Goal: Ask a question

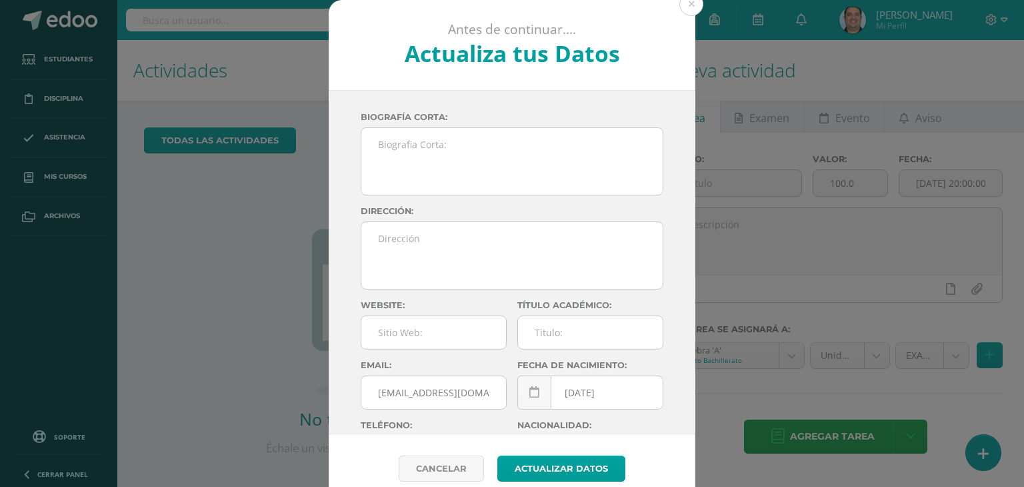
click at [683, 1] on button at bounding box center [691, 4] width 24 height 24
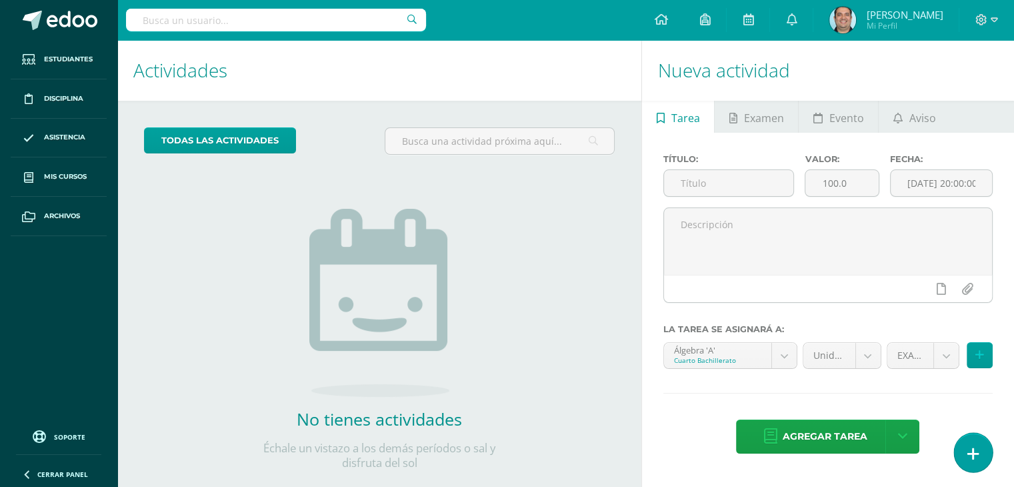
click at [974, 449] on icon at bounding box center [973, 453] width 12 height 15
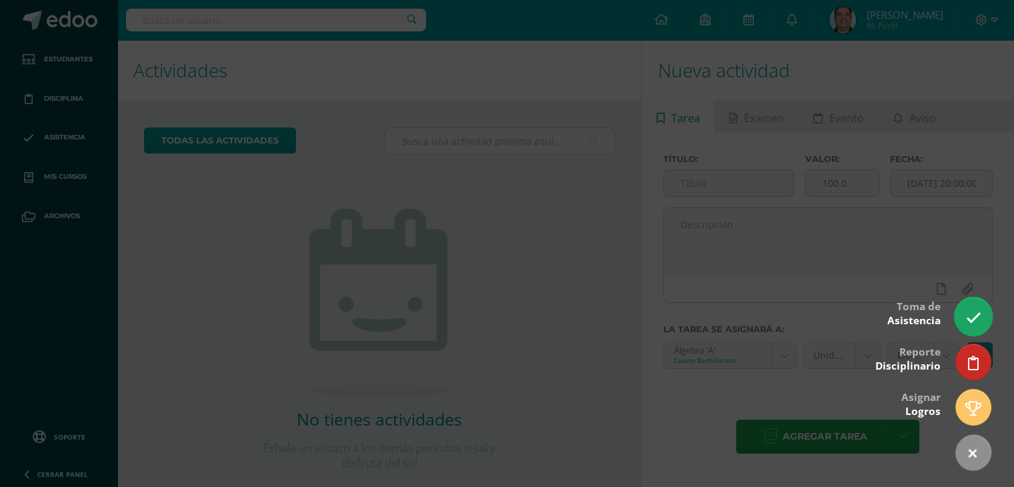
click at [968, 318] on icon at bounding box center [972, 317] width 15 height 15
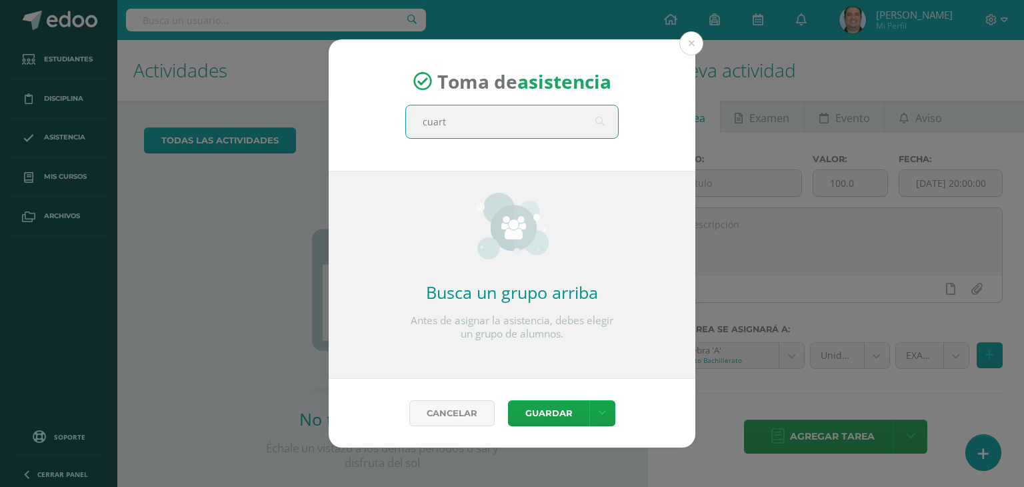
type input "cuarto"
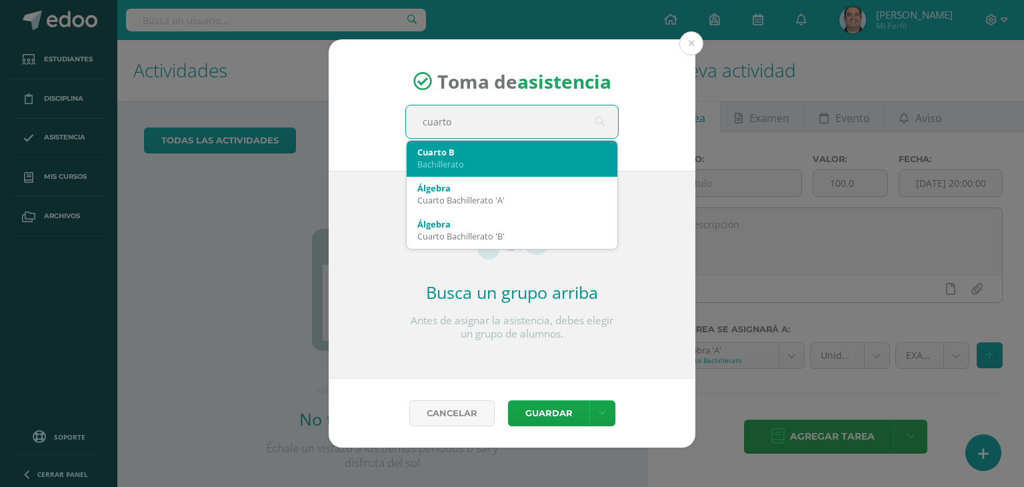
click at [541, 174] on div "Cuarto B Bachillerato" at bounding box center [512, 159] width 211 height 36
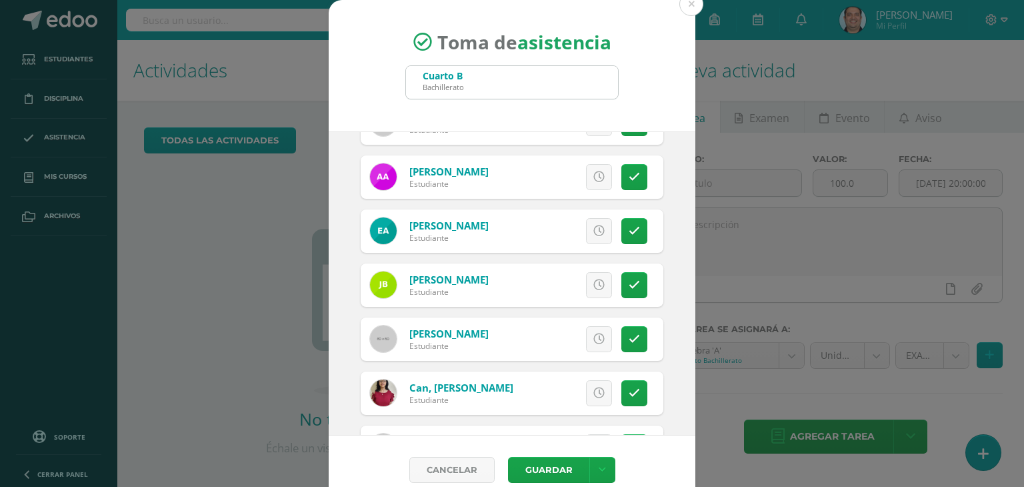
scroll to position [93, 0]
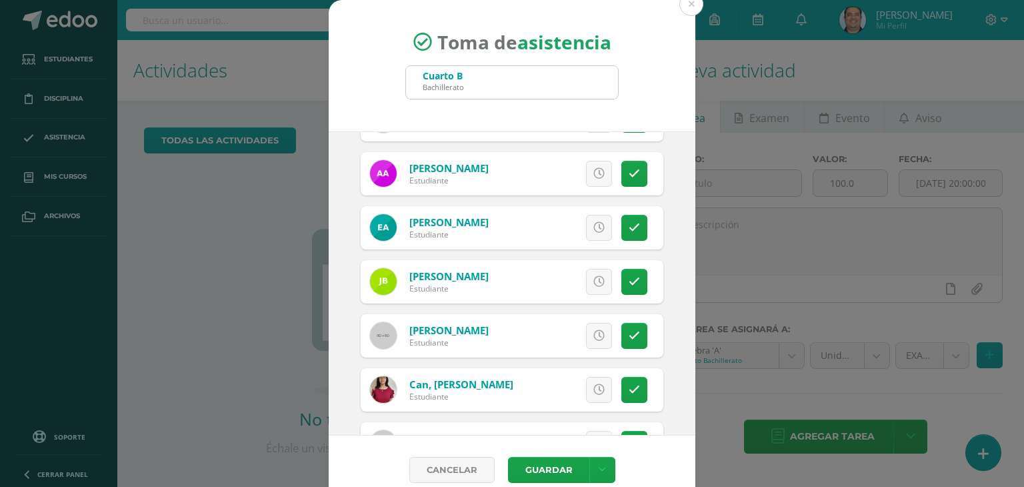
drag, startPoint x: 690, startPoint y: 179, endPoint x: 688, endPoint y: 189, distance: 10.2
click at [688, 189] on div "[DATE] August, 2025 Mo Tu We Th Fr Sa Su 28 29 30 31 1 2 3 4 5 6 7 8 9 10 11 12…" at bounding box center [512, 283] width 367 height 304
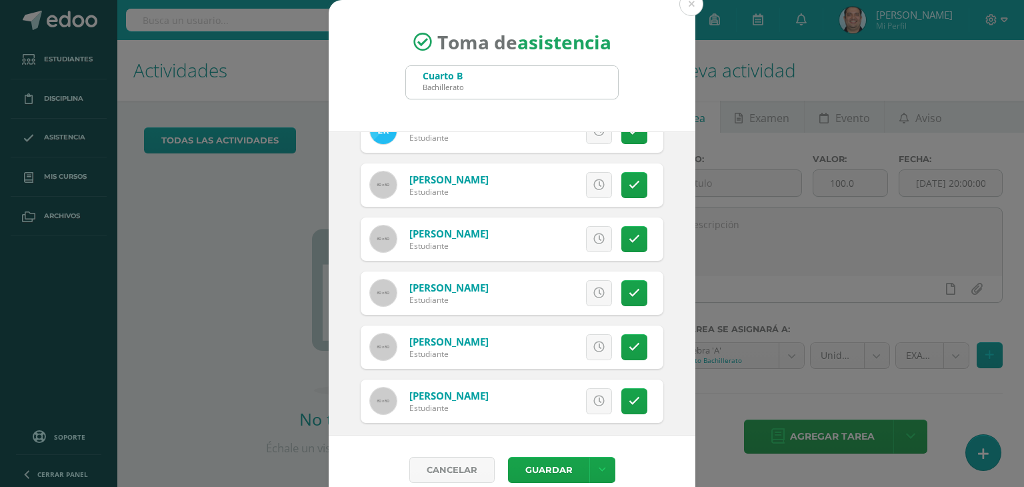
scroll to position [1170, 0]
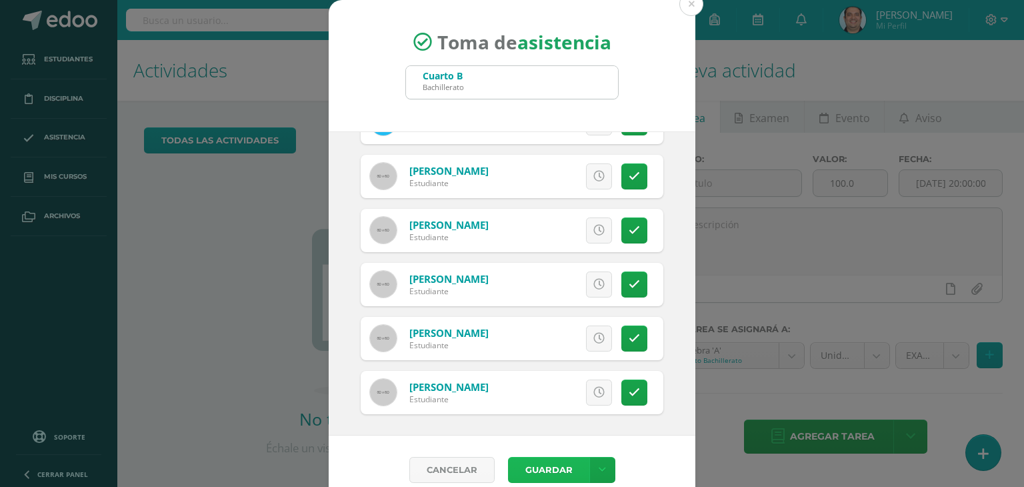
click at [560, 463] on button "Guardar" at bounding box center [548, 470] width 81 height 26
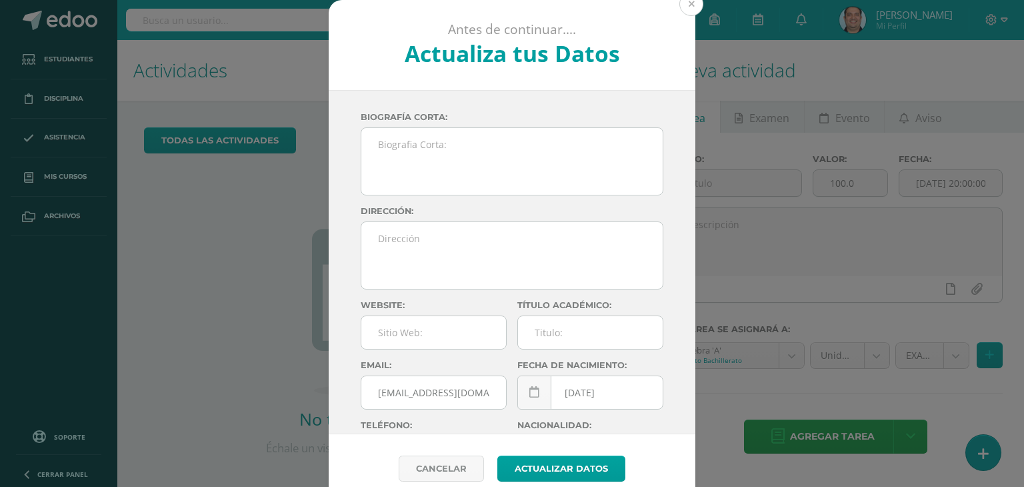
click at [687, 7] on button at bounding box center [691, 4] width 24 height 24
